Goal: Communication & Community: Answer question/provide support

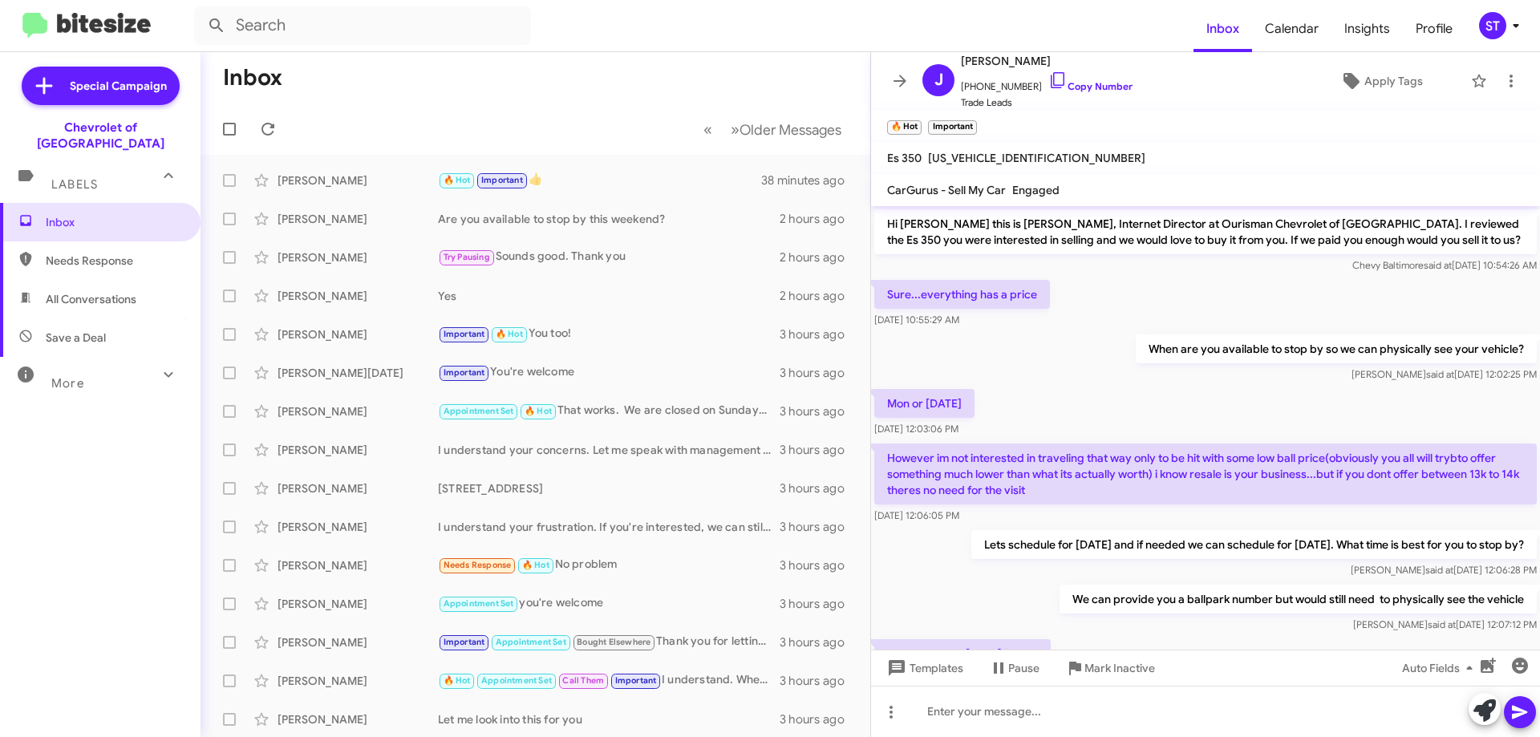
scroll to position [776, 0]
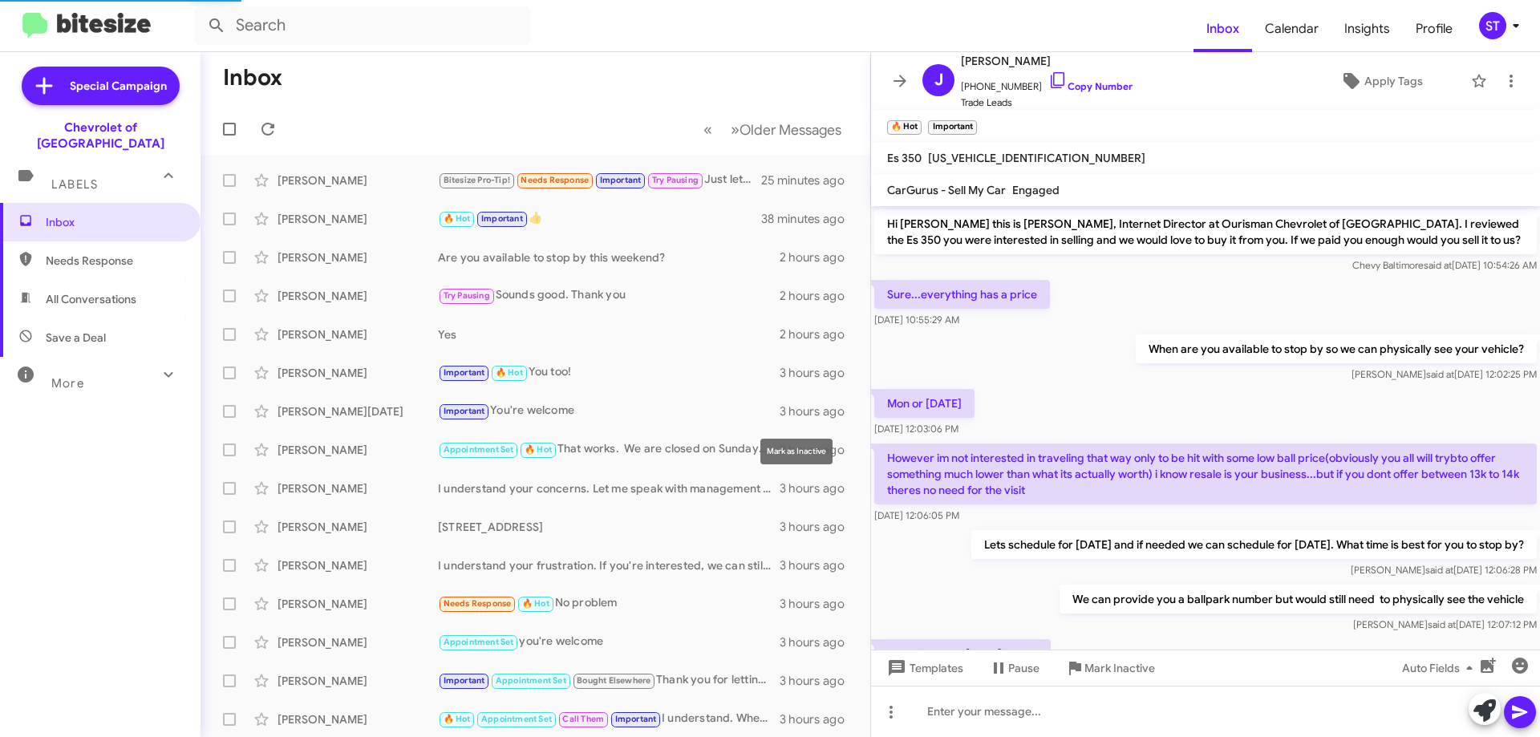
scroll to position [776, 0]
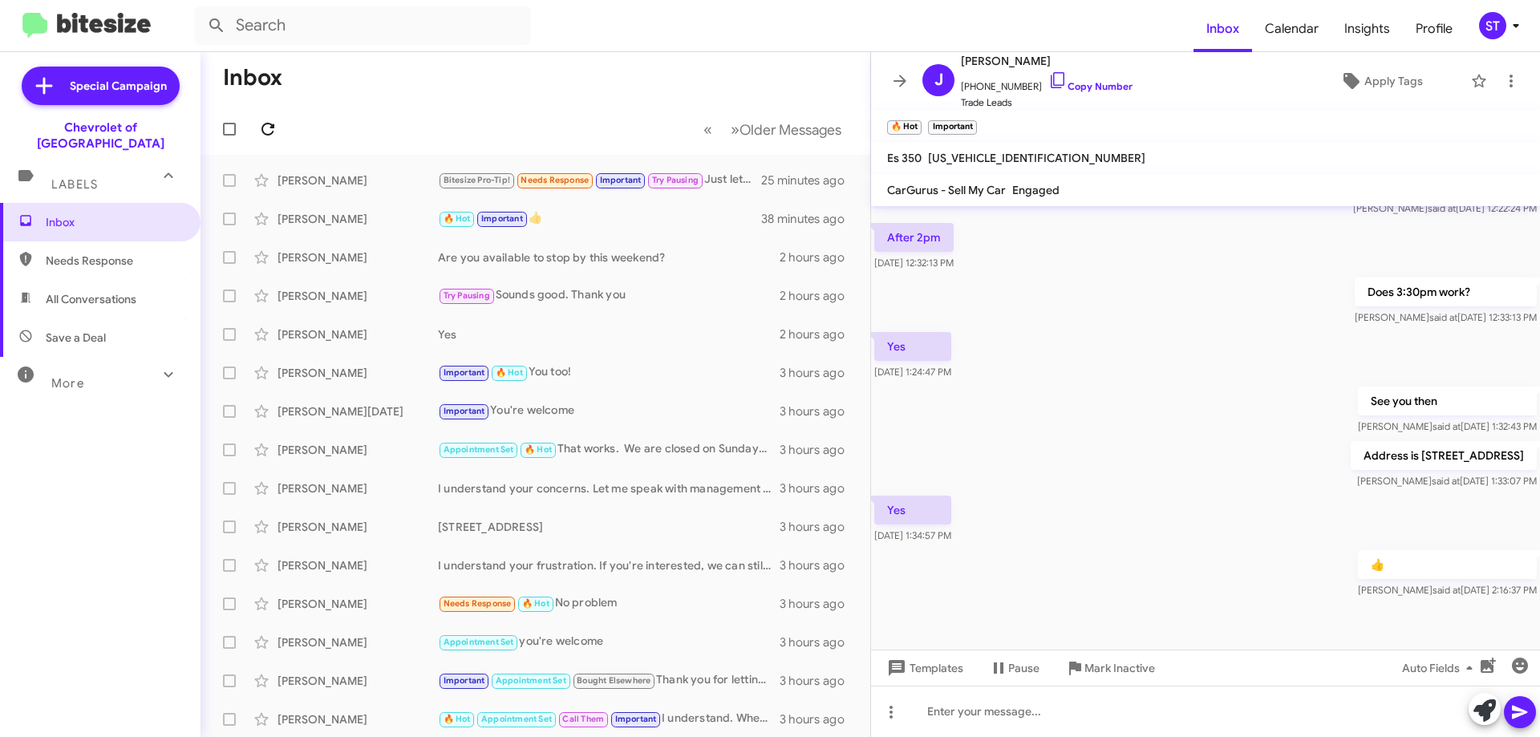
click at [260, 128] on icon at bounding box center [267, 129] width 19 height 19
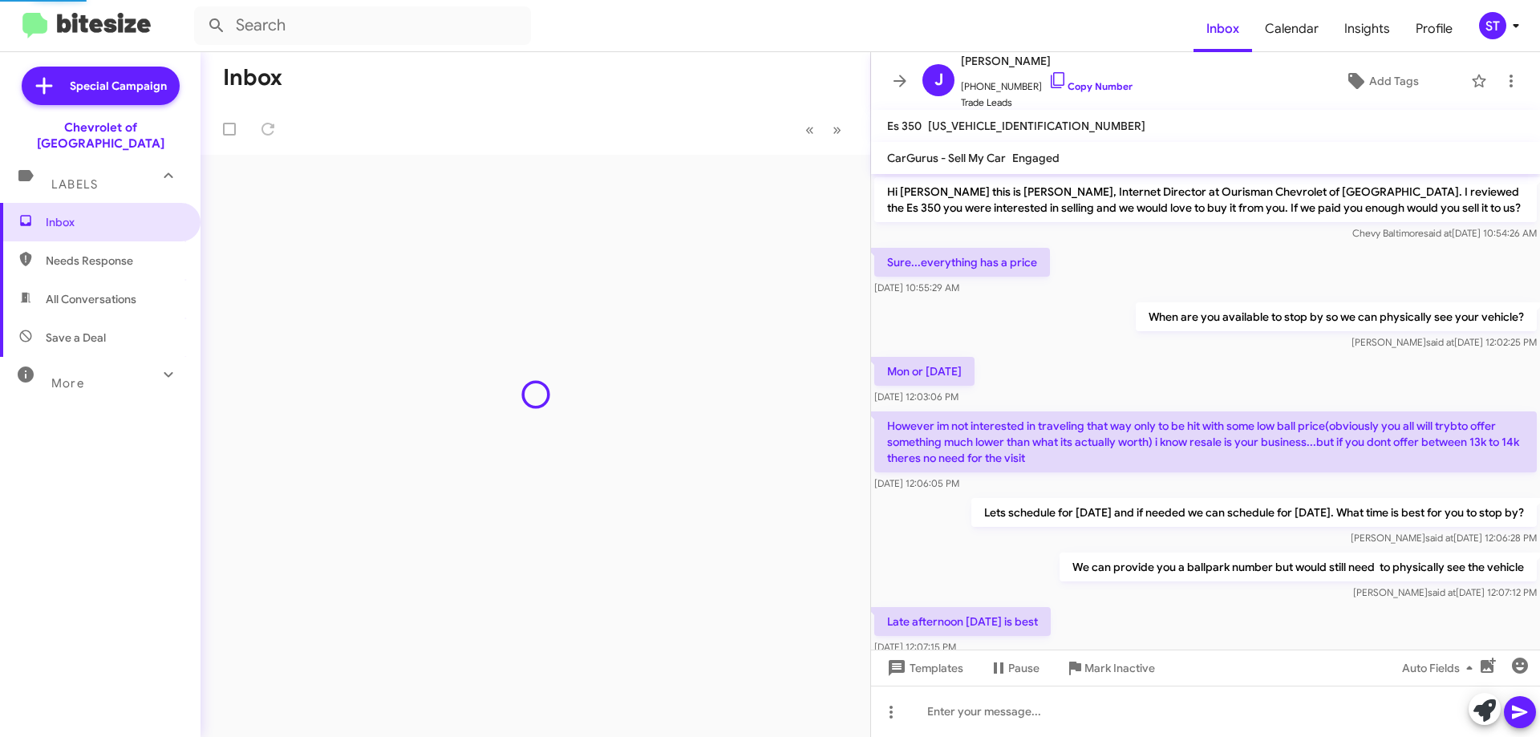
scroll to position [776, 0]
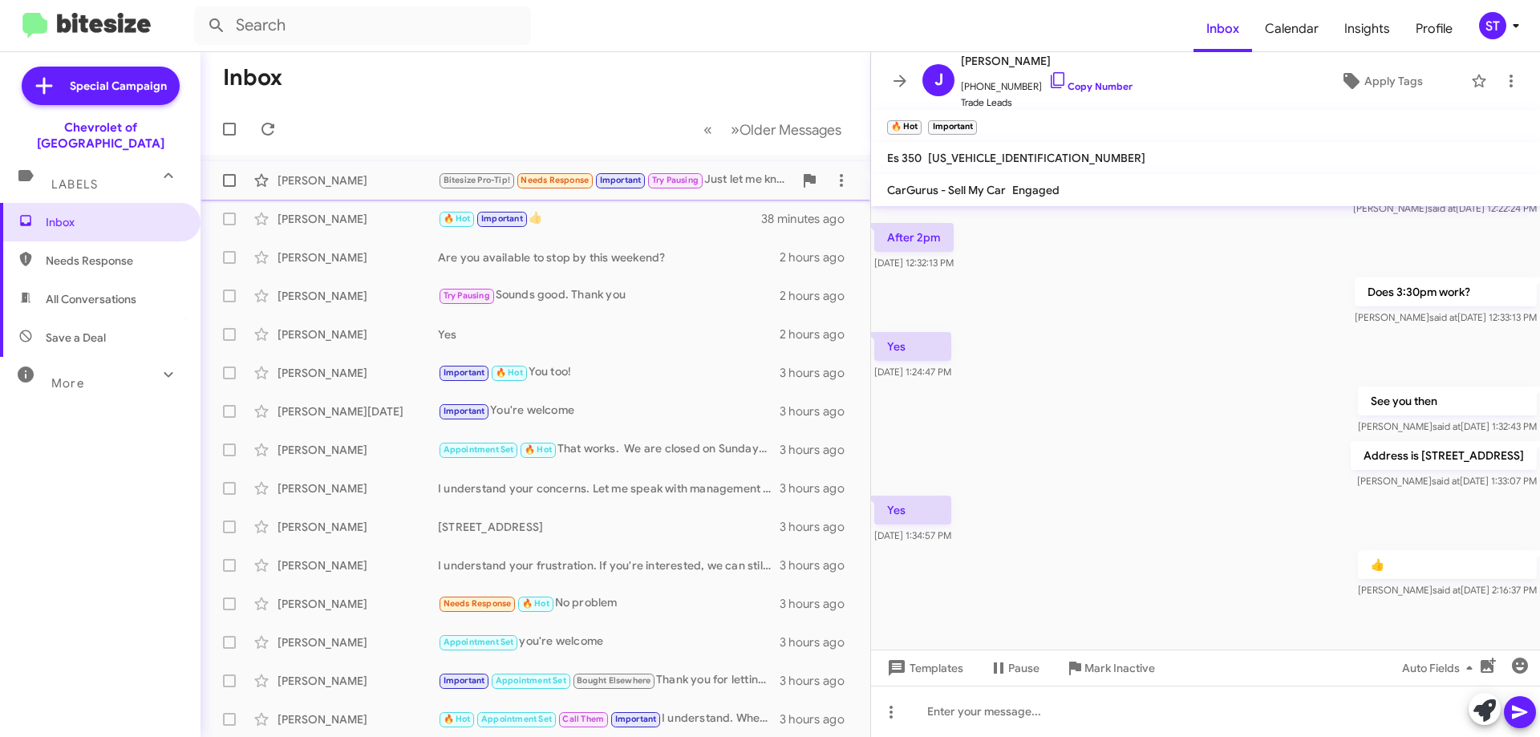
click at [384, 178] on div "[PERSON_NAME]" at bounding box center [358, 180] width 160 height 16
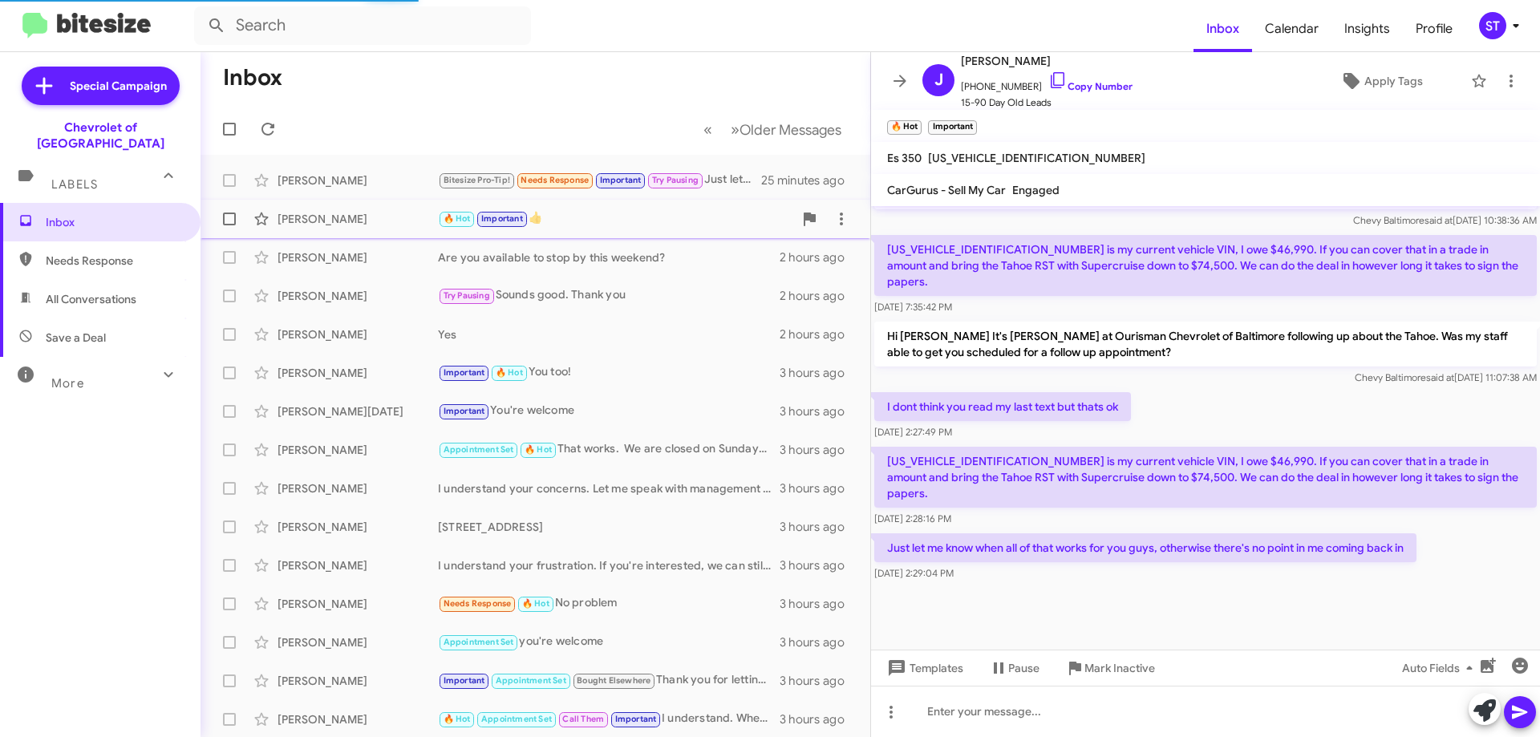
scroll to position [755, 0]
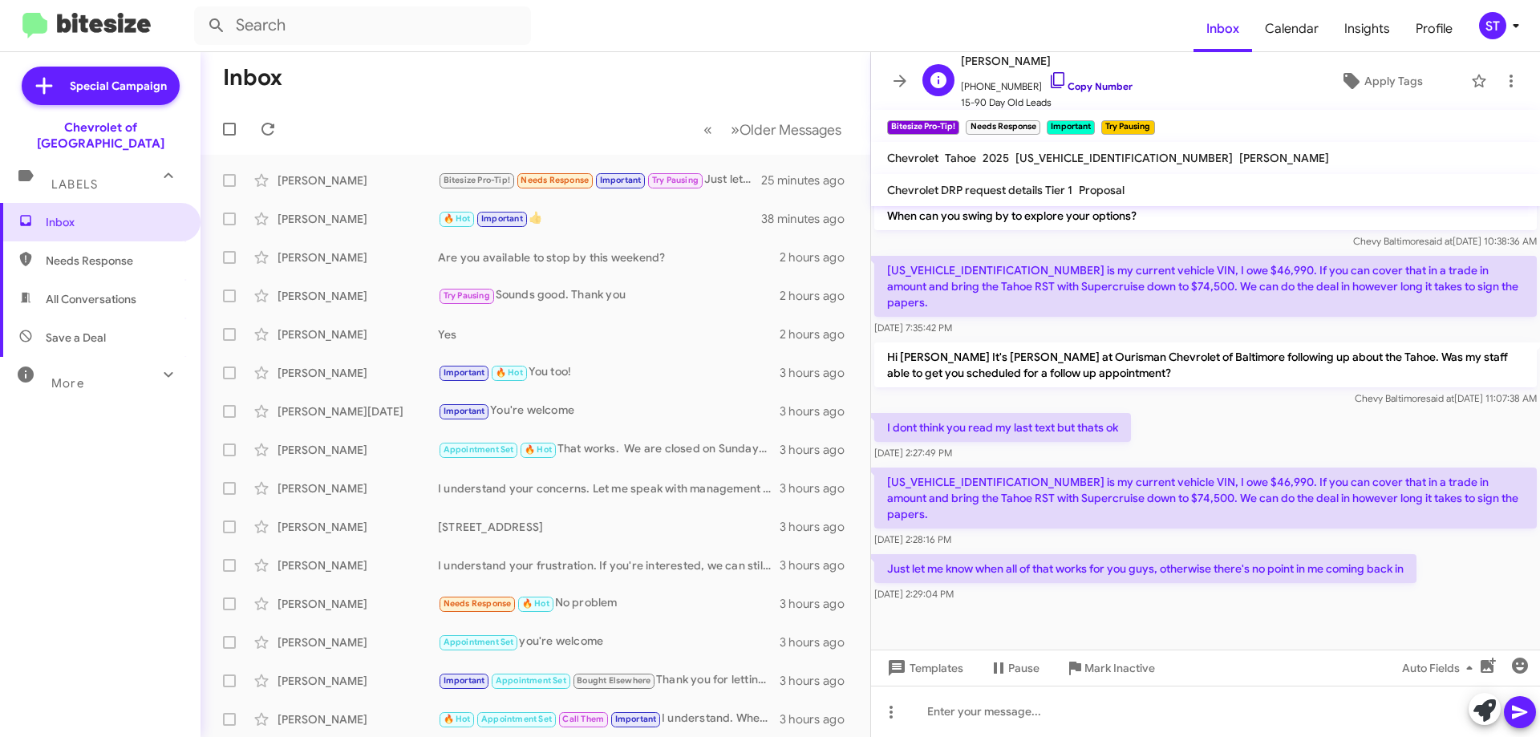
click at [1049, 81] on icon at bounding box center [1058, 80] width 19 height 19
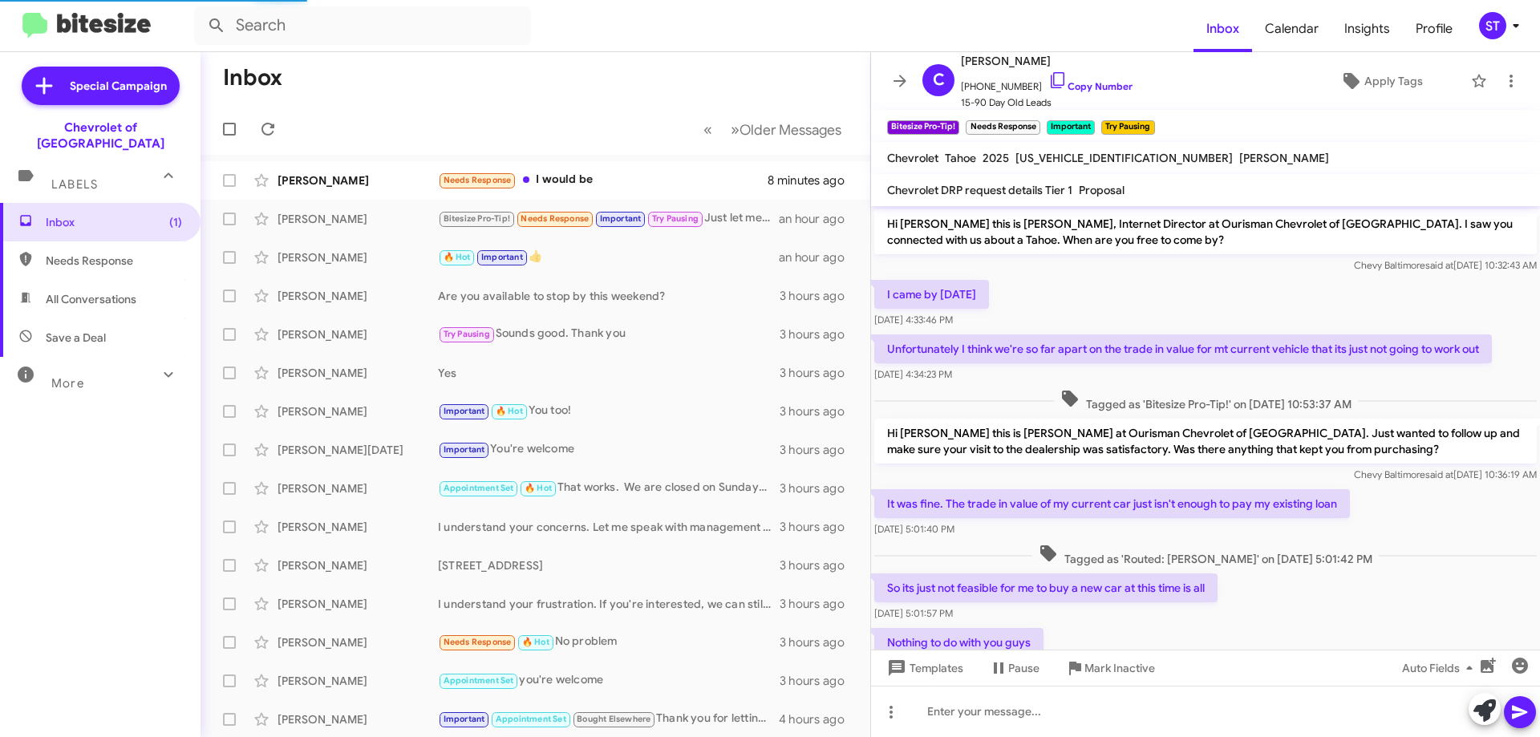
scroll to position [723, 0]
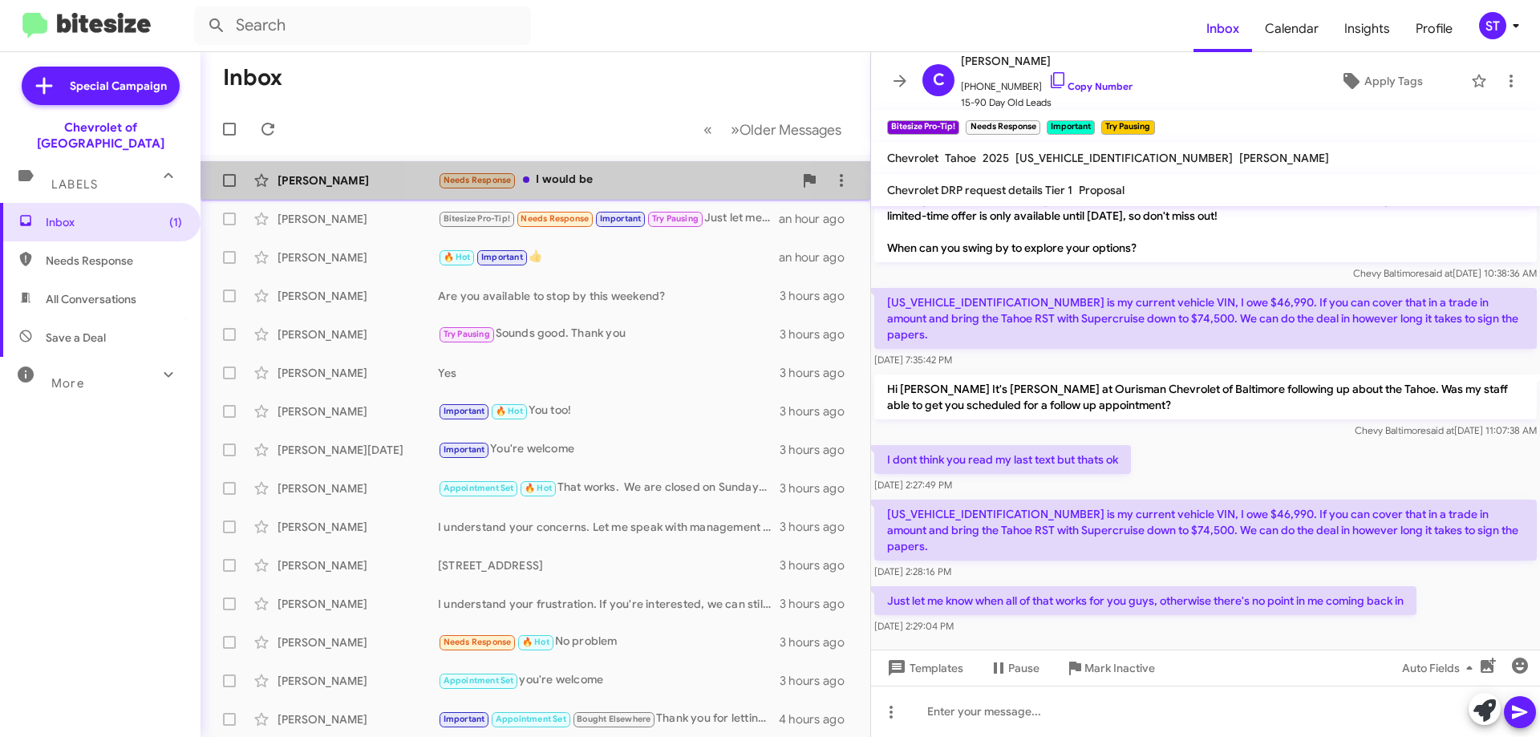
click at [595, 172] on div "Needs Response I would be" at bounding box center [615, 180] width 355 height 18
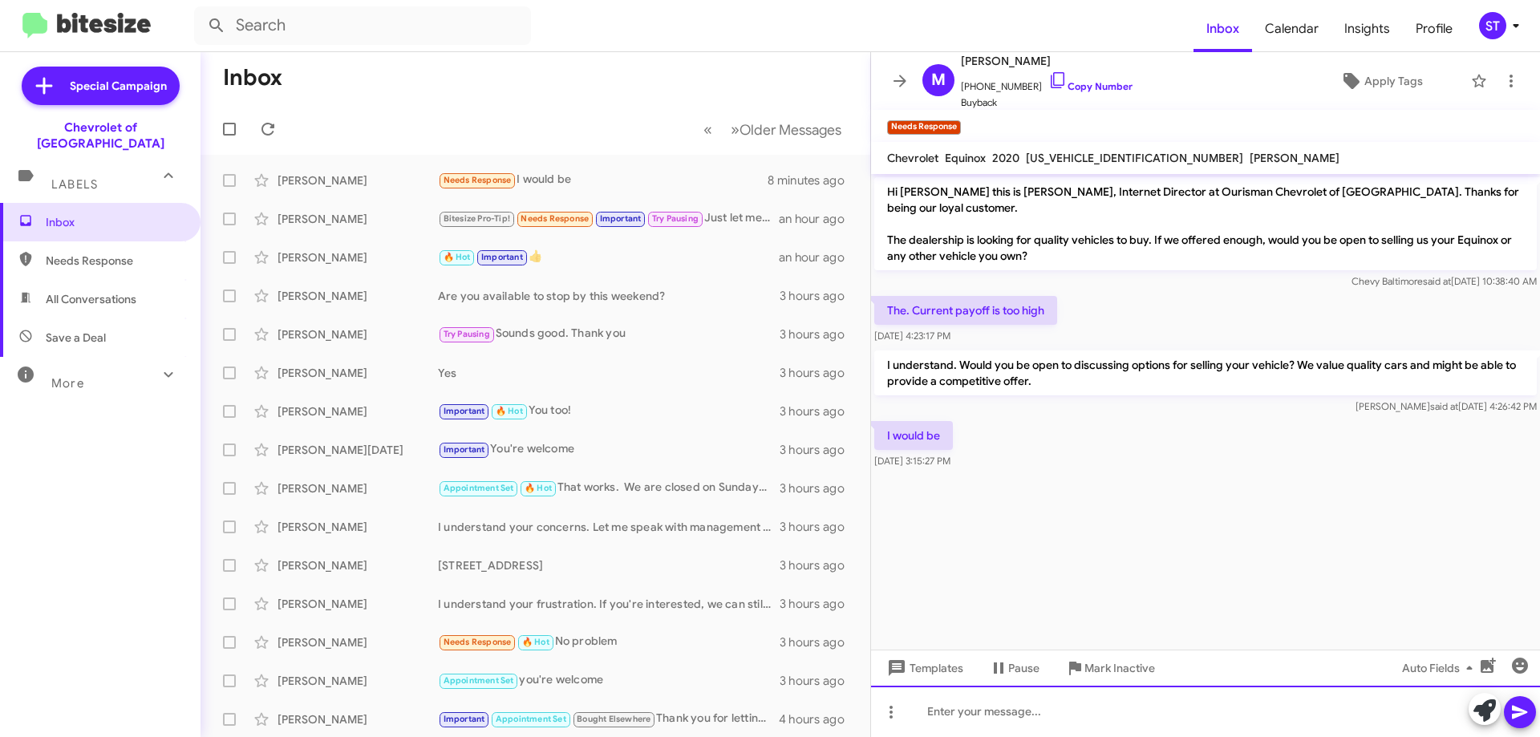
click at [1001, 712] on div at bounding box center [1205, 711] width 669 height 51
click at [1394, 718] on div "Are you available to stop by today so we can physically see your vehicle for an…" at bounding box center [1205, 711] width 669 height 51
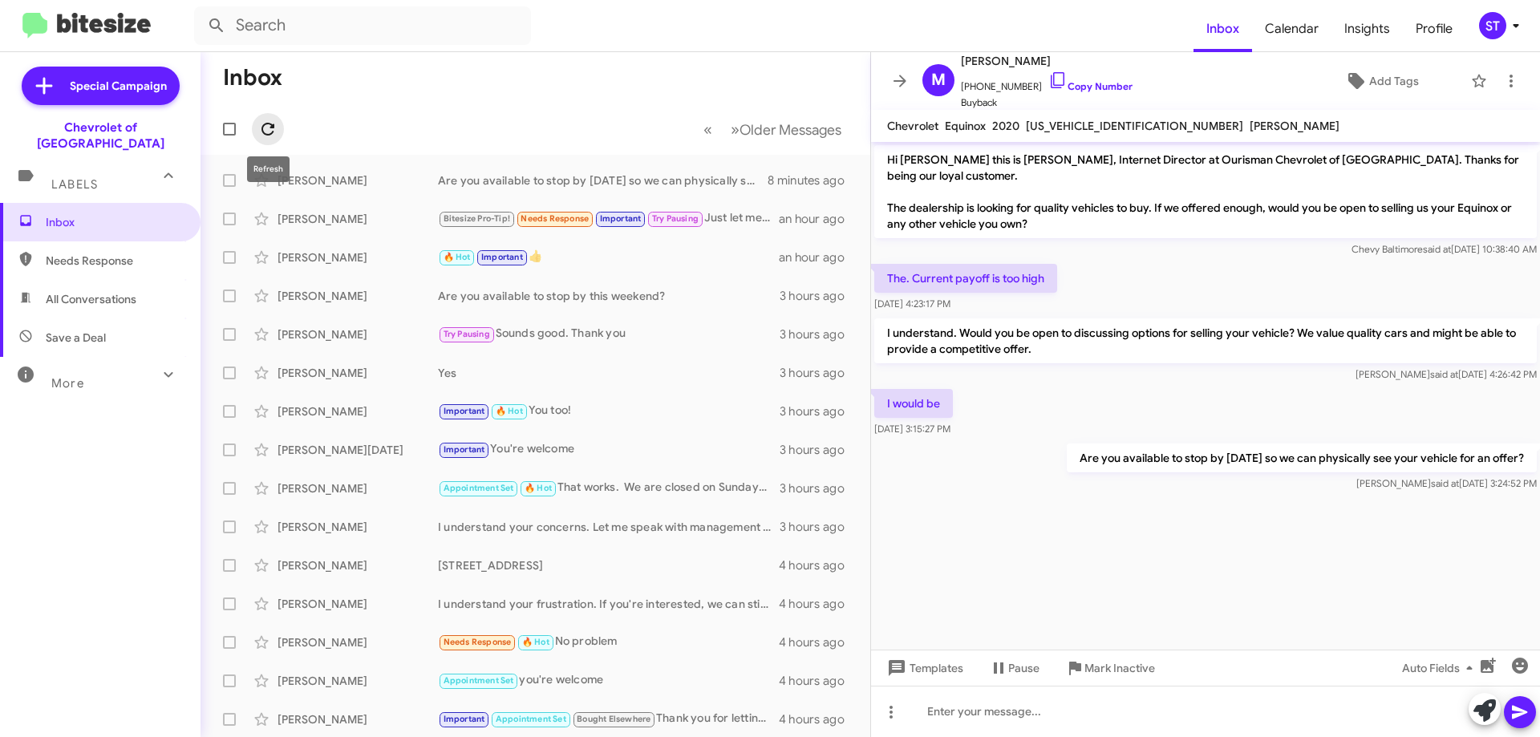
click at [281, 124] on button at bounding box center [268, 129] width 32 height 32
click at [1498, 24] on div "ST" at bounding box center [1492, 25] width 27 height 27
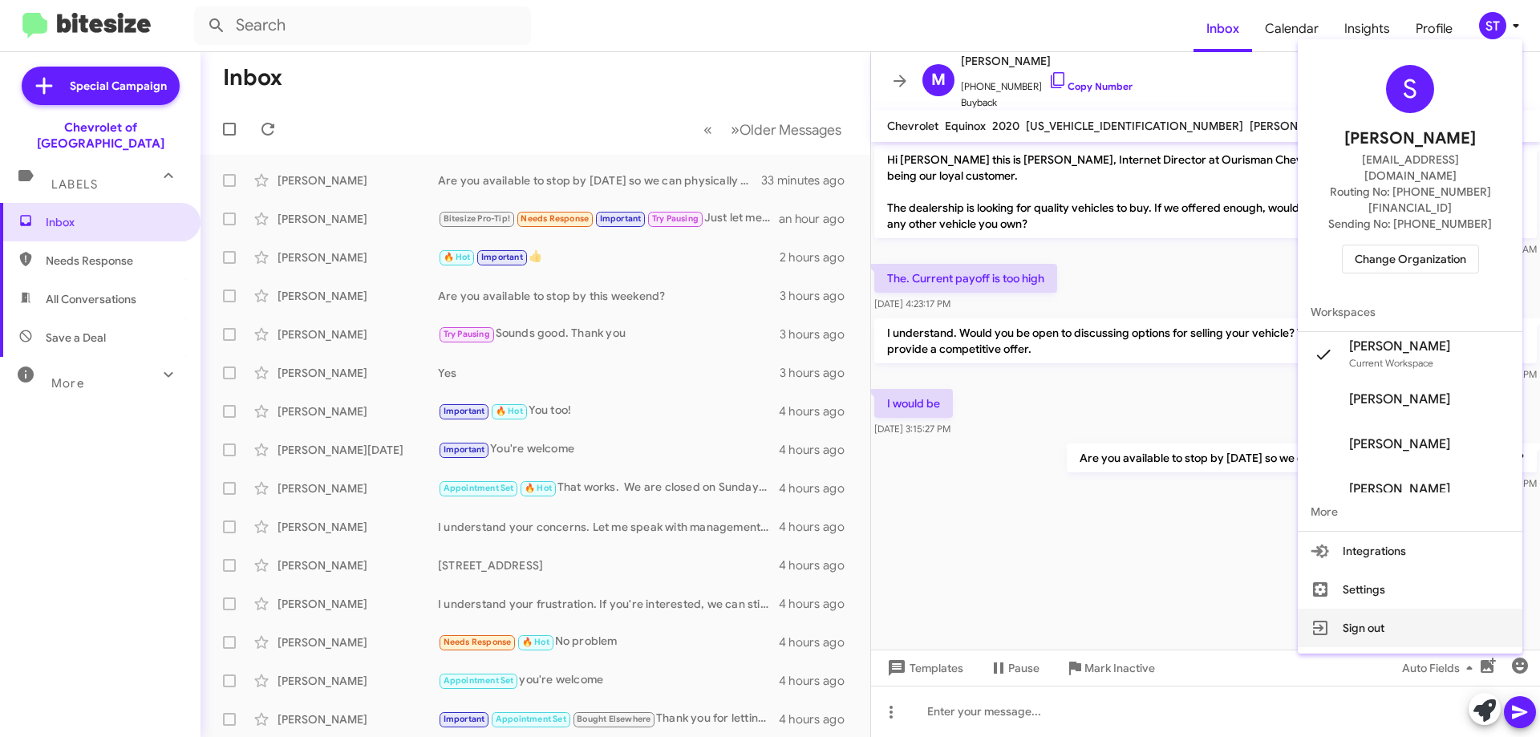
click at [1390, 609] on button "Sign out" at bounding box center [1410, 628] width 225 height 39
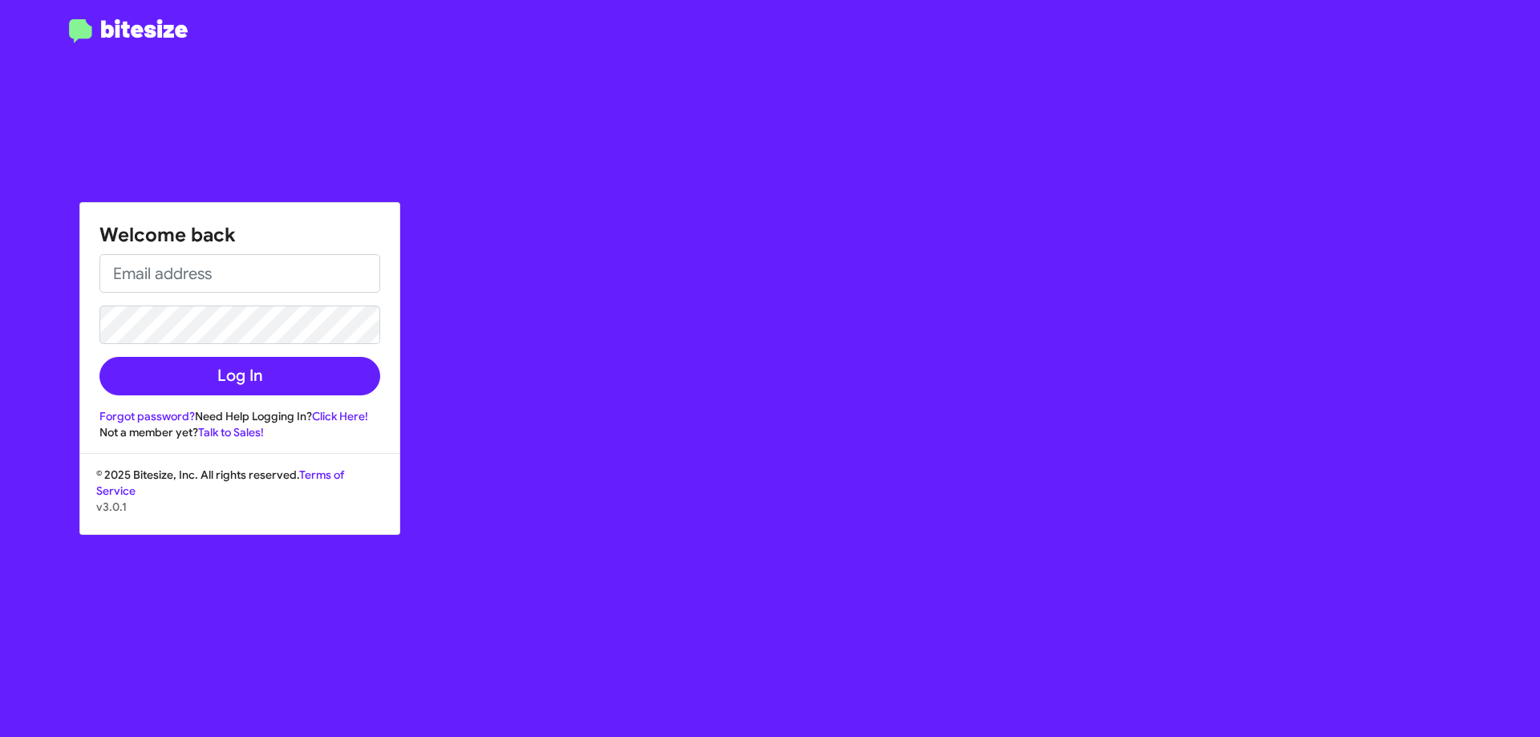
type input "sthornton@ourismancars.com"
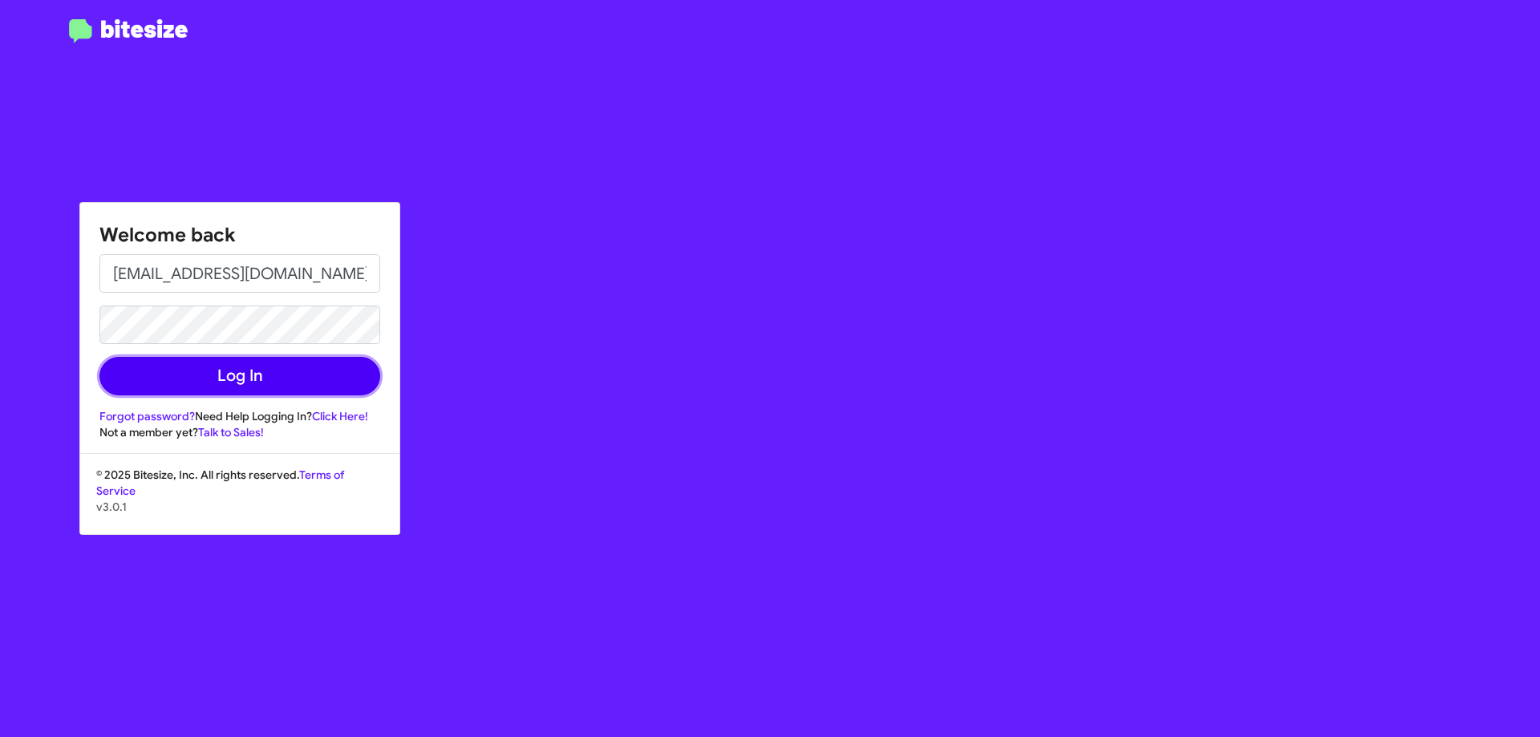
click at [159, 384] on button "Log In" at bounding box center [239, 376] width 281 height 39
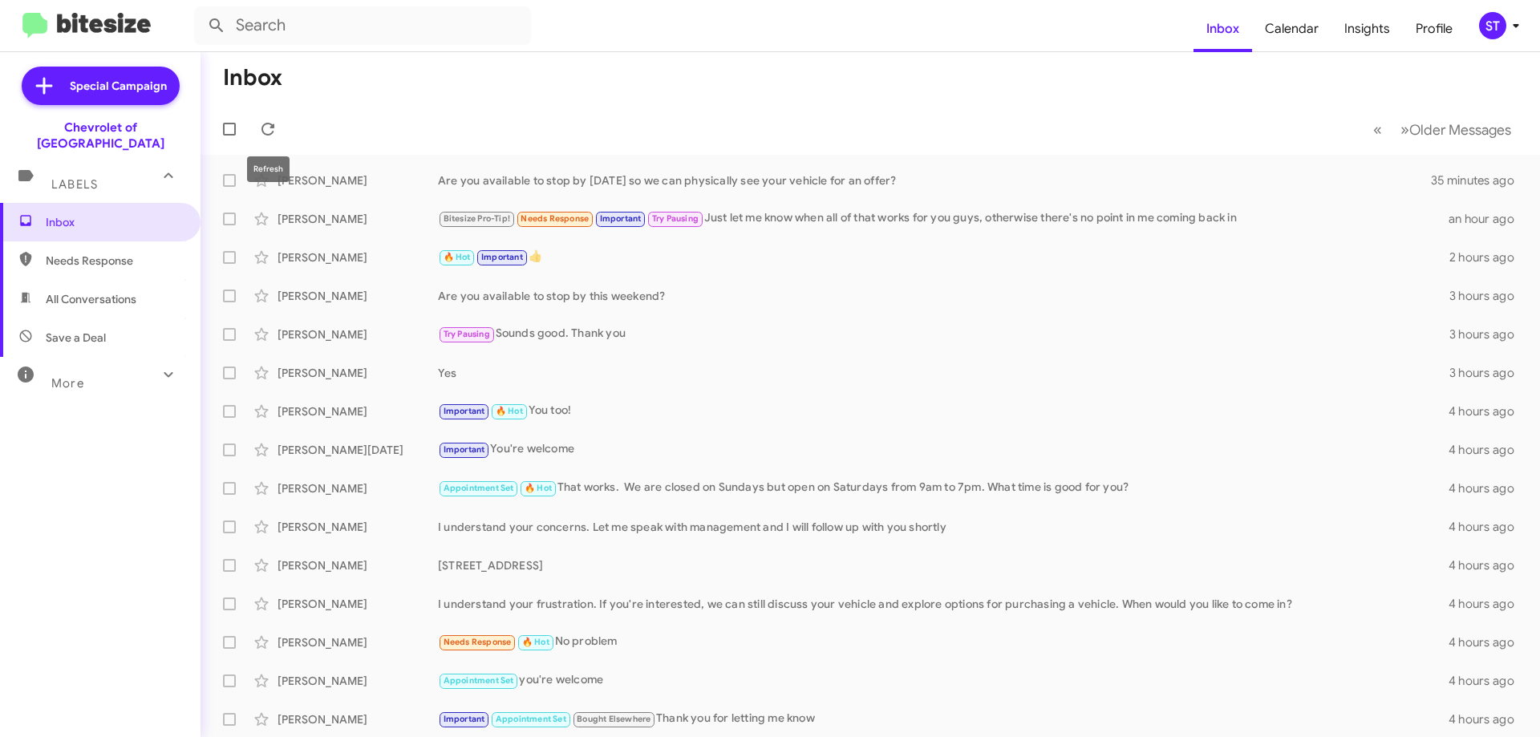
click at [277, 128] on icon at bounding box center [267, 129] width 19 height 19
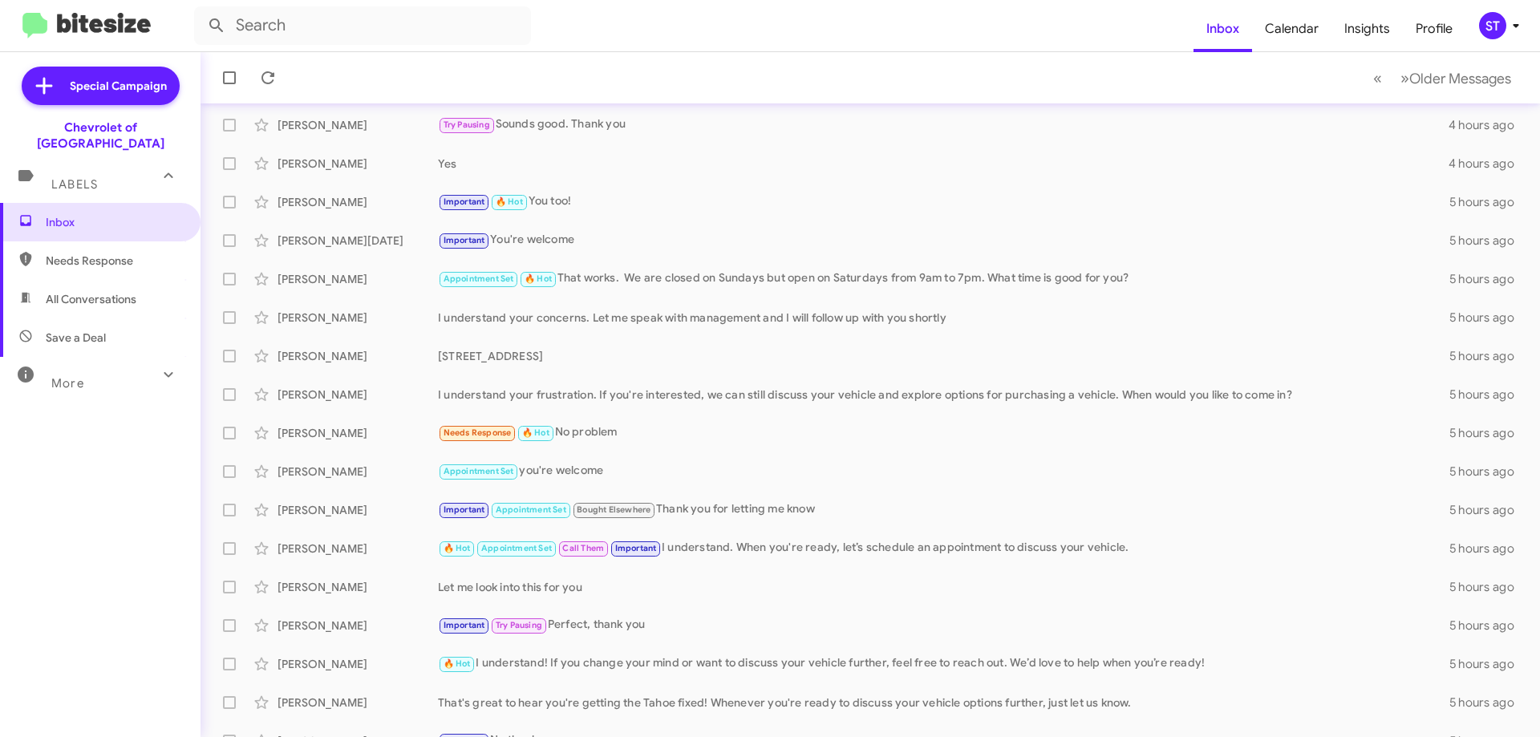
scroll to position [194, 0]
